Goal: Obtain resource: Obtain resource

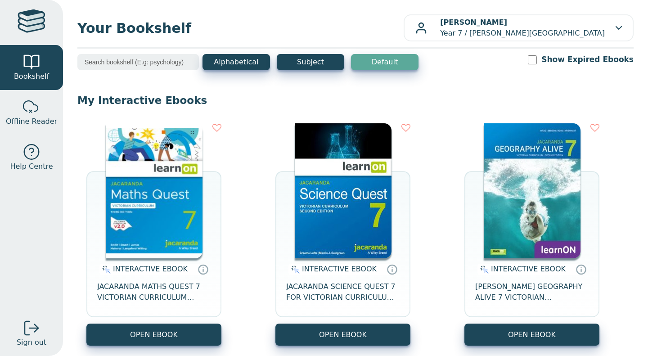
click at [162, 232] on img at bounding box center [154, 190] width 97 height 135
click at [165, 205] on img at bounding box center [154, 190] width 97 height 135
click at [345, 185] on img at bounding box center [343, 190] width 97 height 135
